Goal: Transaction & Acquisition: Book appointment/travel/reservation

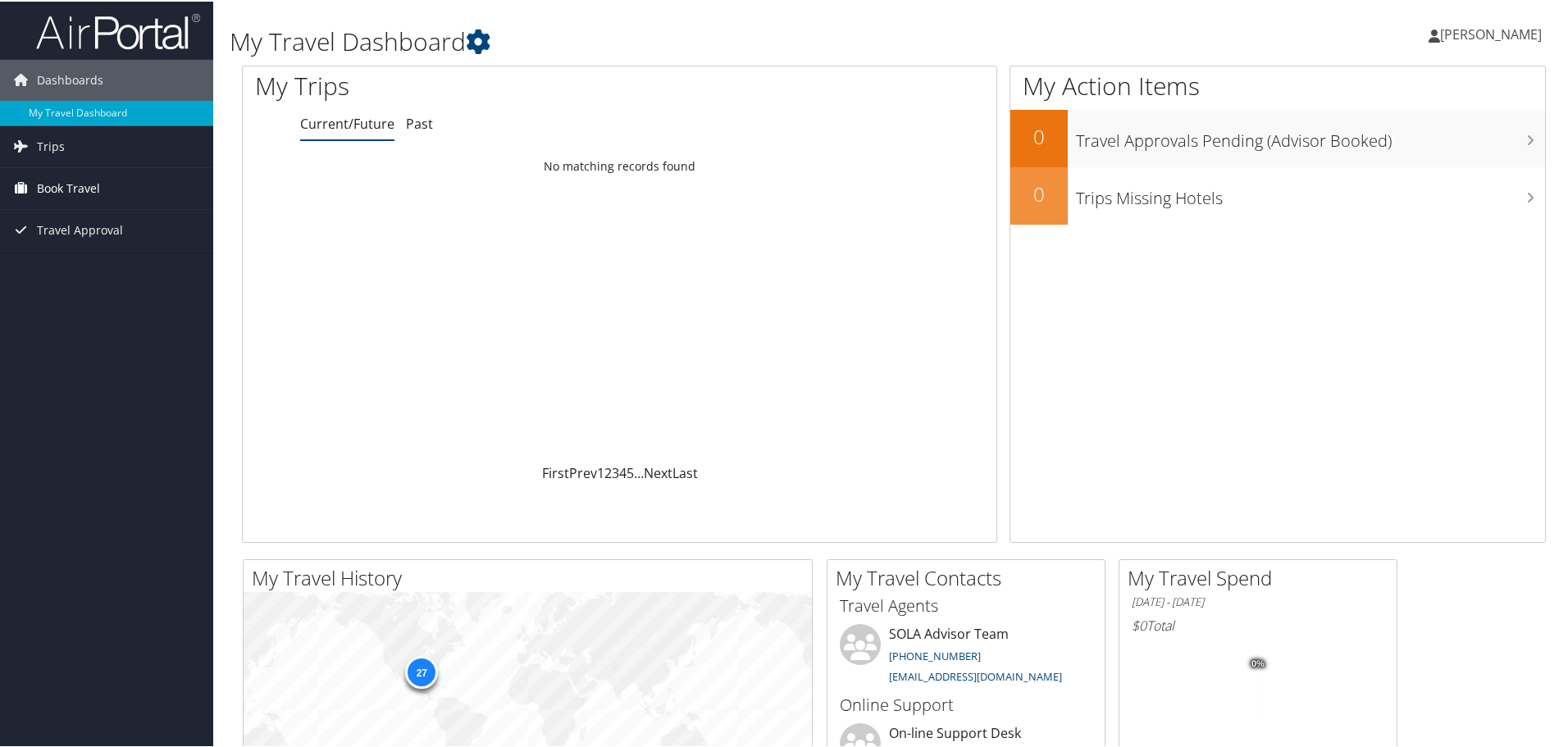
click at [73, 191] on span "Book Travel" at bounding box center [68, 187] width 63 height 41
click at [79, 246] on link "Book/Manage Online Trips" at bounding box center [106, 244] width 213 height 25
